Goal: Information Seeking & Learning: Learn about a topic

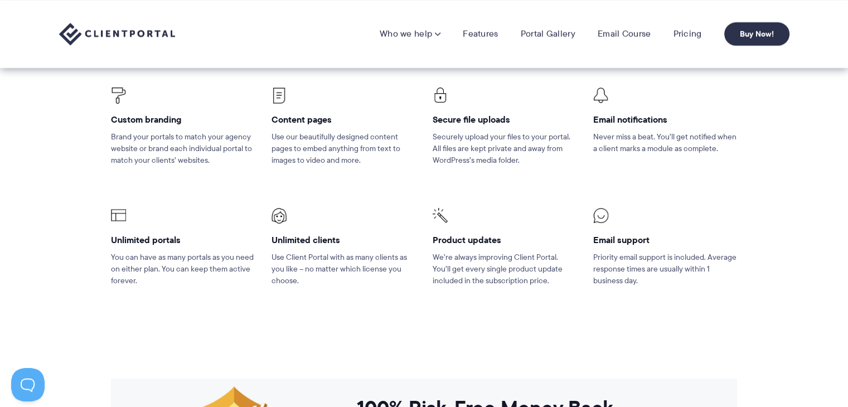
scroll to position [515, 0]
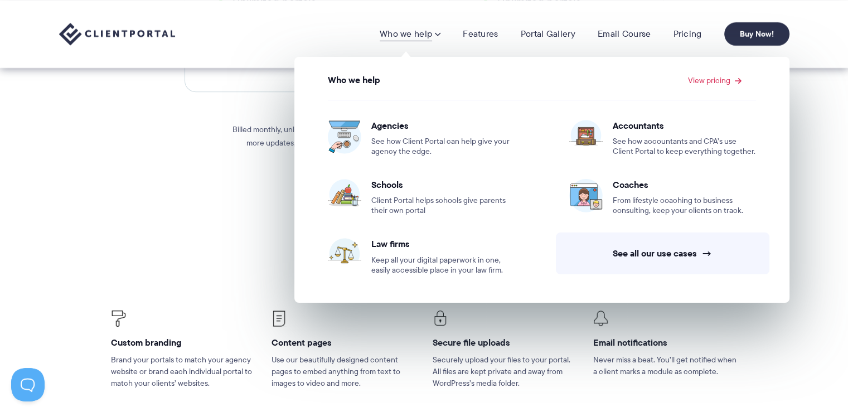
click at [397, 32] on link "Who we help" at bounding box center [410, 33] width 61 height 11
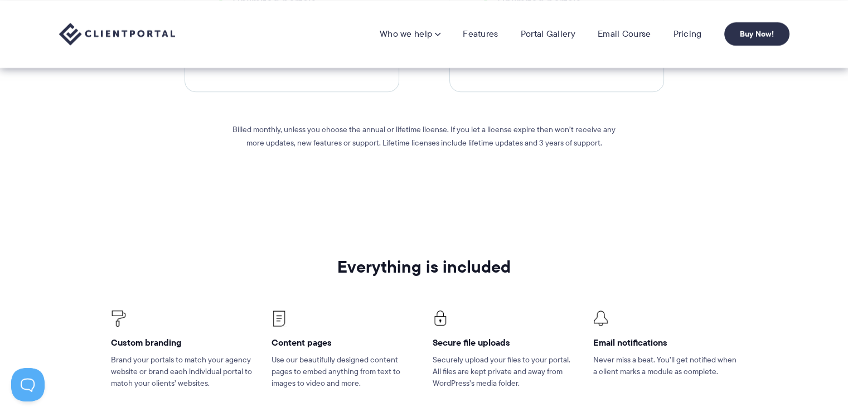
scroll to position [682, 0]
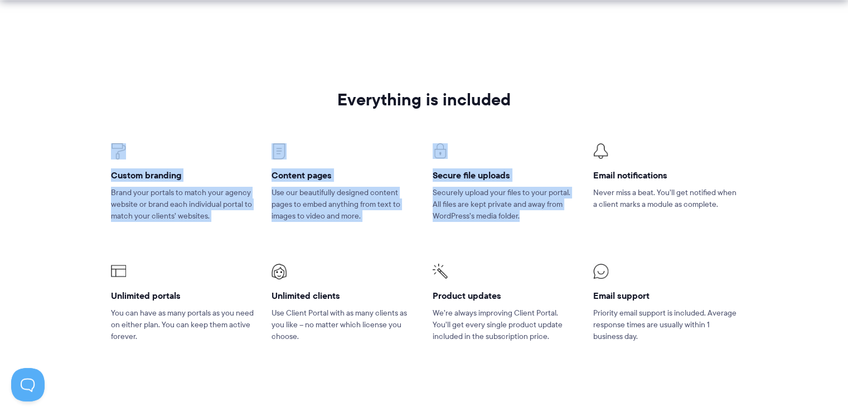
drag, startPoint x: 646, startPoint y: 113, endPoint x: 654, endPoint y: 107, distance: 9.9
click at [654, 107] on div "Everything is included Custom branding Brand your portals to match your agency …" at bounding box center [424, 230] width 643 height 280
click at [84, 294] on section "Everything is included Custom branding Brand your portals to match your agency …" at bounding box center [424, 230] width 848 height 358
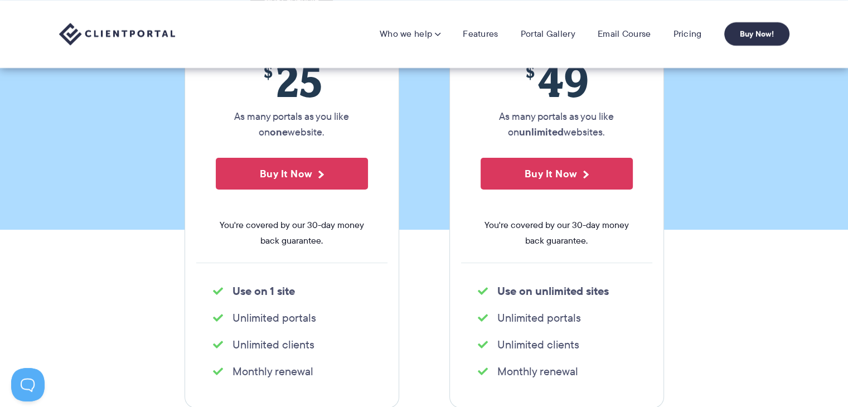
scroll to position [180, 0]
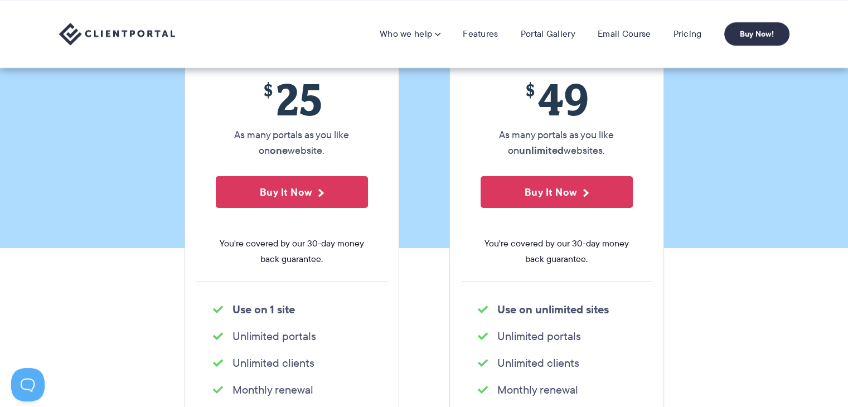
click at [151, 129] on section "Our Super Simple Pricing Pricing shouldn't be complicated. Straightforward plan…" at bounding box center [424, 34] width 848 height 428
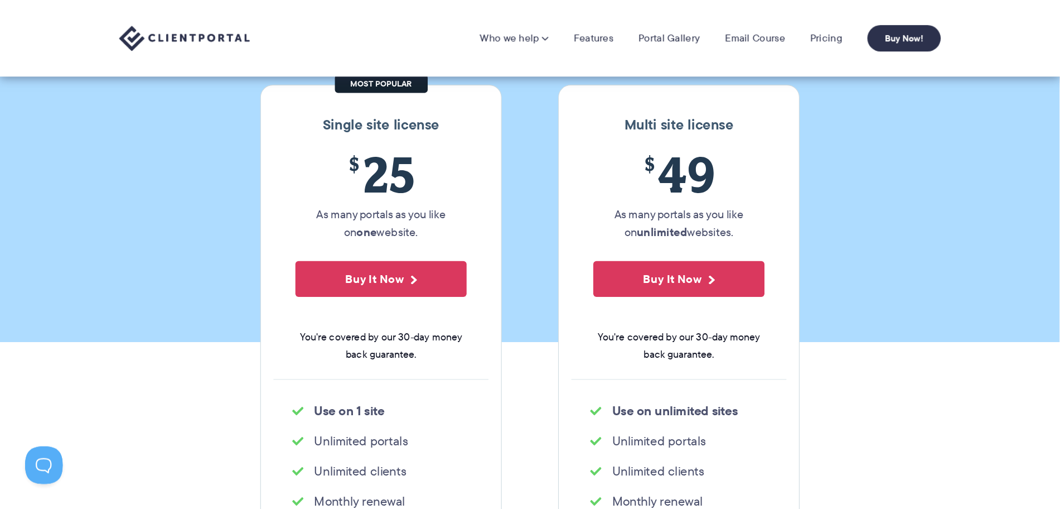
scroll to position [124, 0]
